Goal: Transaction & Acquisition: Purchase product/service

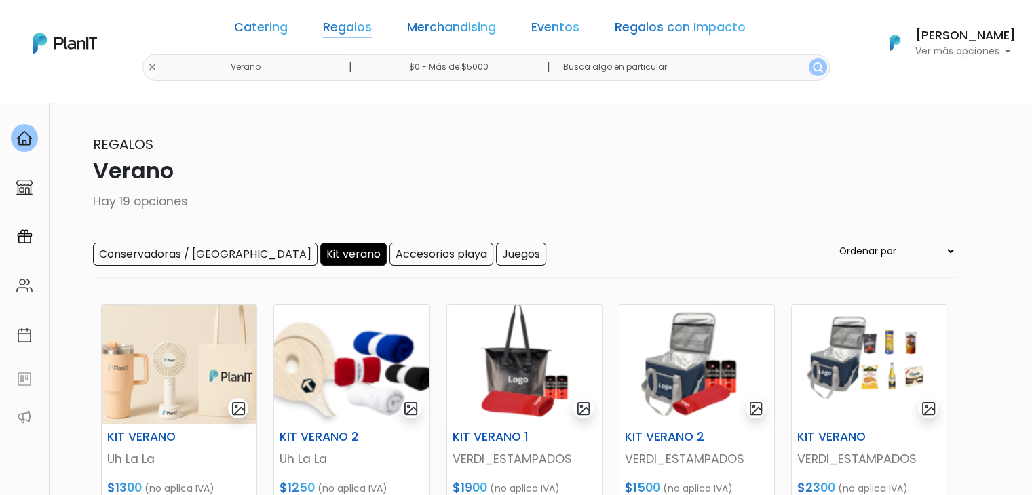
click at [349, 28] on link "Regalos" at bounding box center [347, 30] width 49 height 16
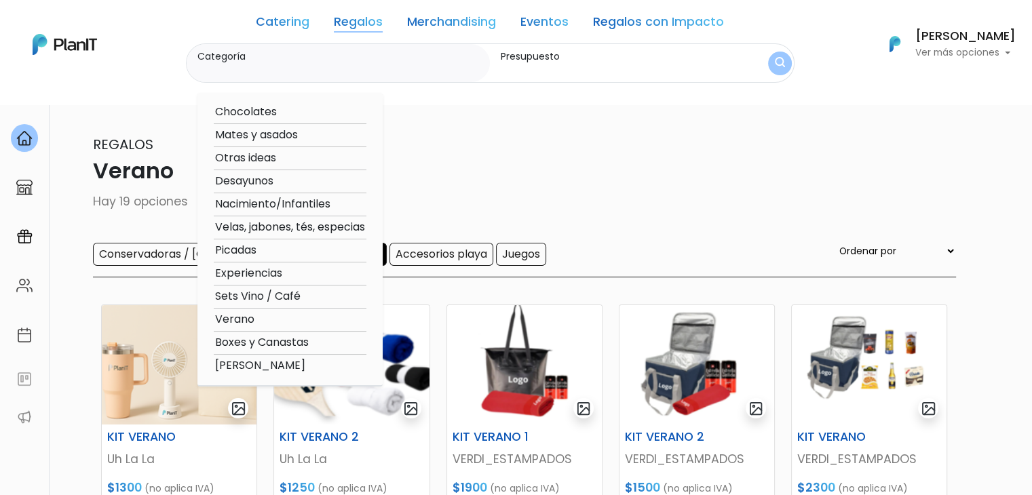
click at [221, 322] on option "Verano" at bounding box center [290, 319] width 153 height 17
type input "Verano"
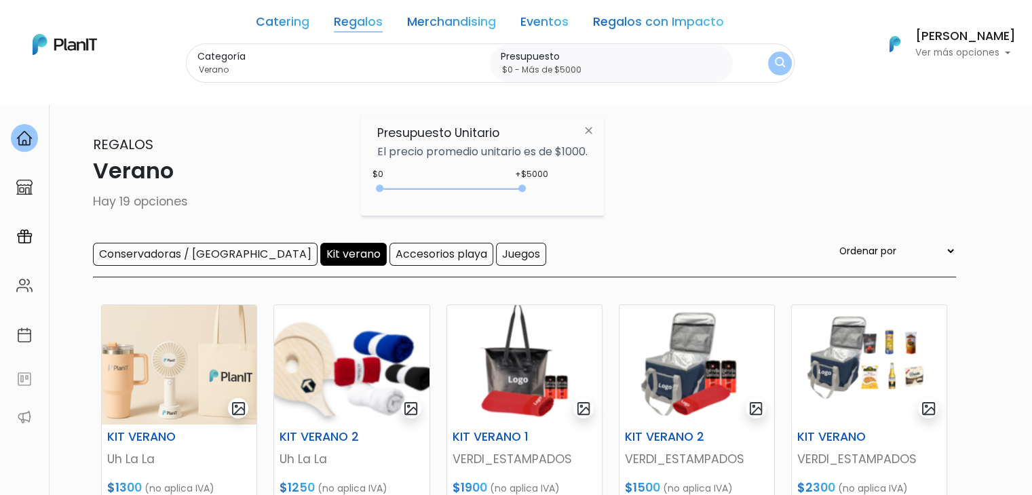
type input "$0 - Más de $5000"
drag, startPoint x: 402, startPoint y: 184, endPoint x: 622, endPoint y: 158, distance: 220.7
click at [622, 158] on body "Catering Regalos Merchandising Eventos Regalos con Impacto [GEOGRAPHIC_DATA] | …" at bounding box center [516, 247] width 1032 height 495
click at [768, 60] on button "submit" at bounding box center [780, 64] width 24 height 24
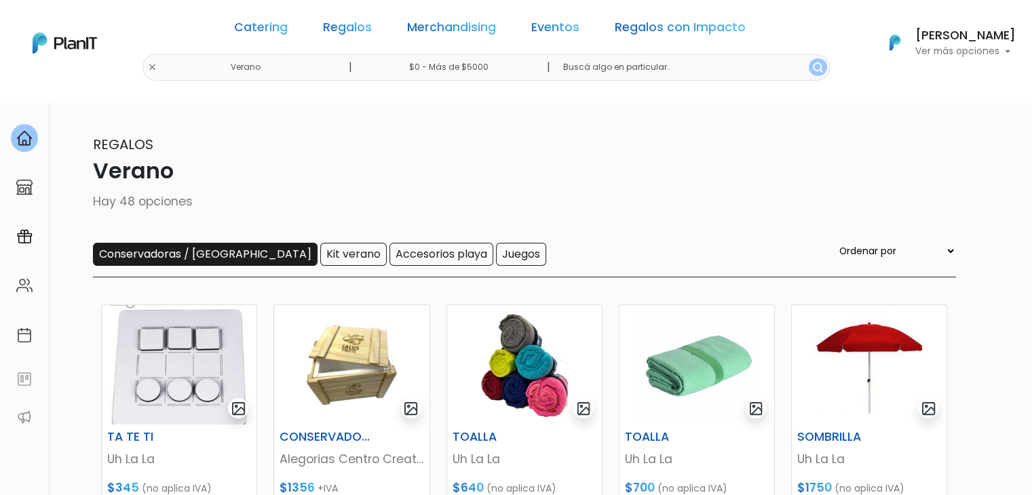
click at [174, 254] on input "Conservadoras / [GEOGRAPHIC_DATA]" at bounding box center [205, 254] width 225 height 23
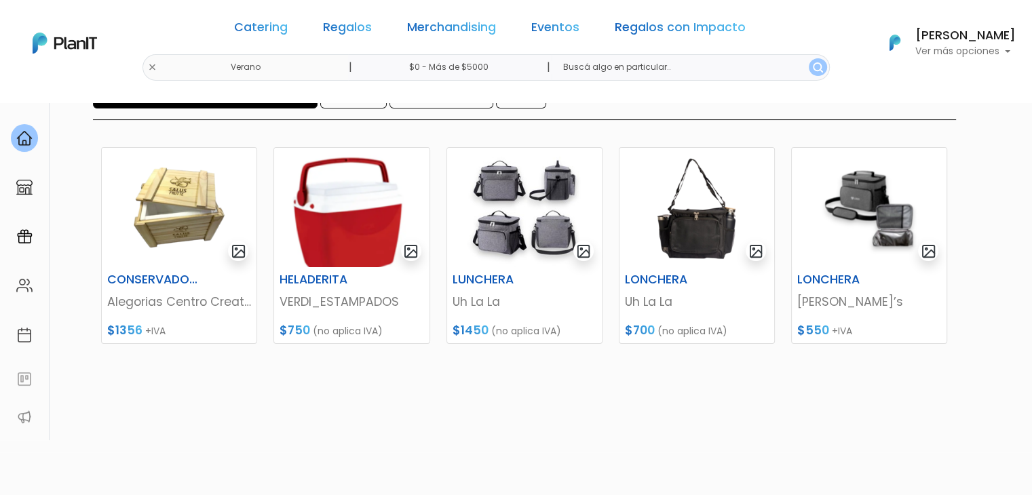
click at [820, 251] on img at bounding box center [869, 207] width 155 height 119
